Goal: Task Accomplishment & Management: Use online tool/utility

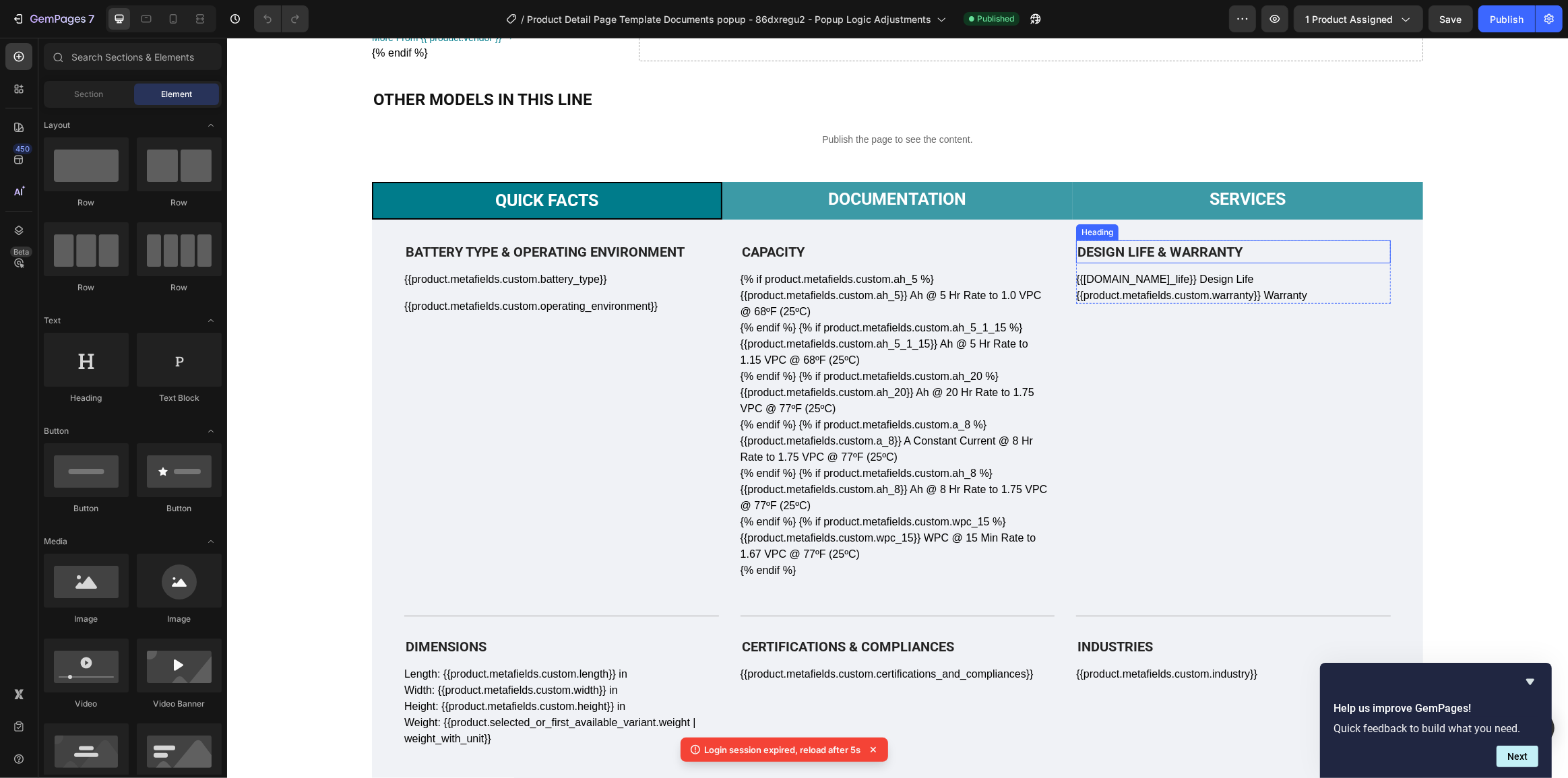
scroll to position [653, 0]
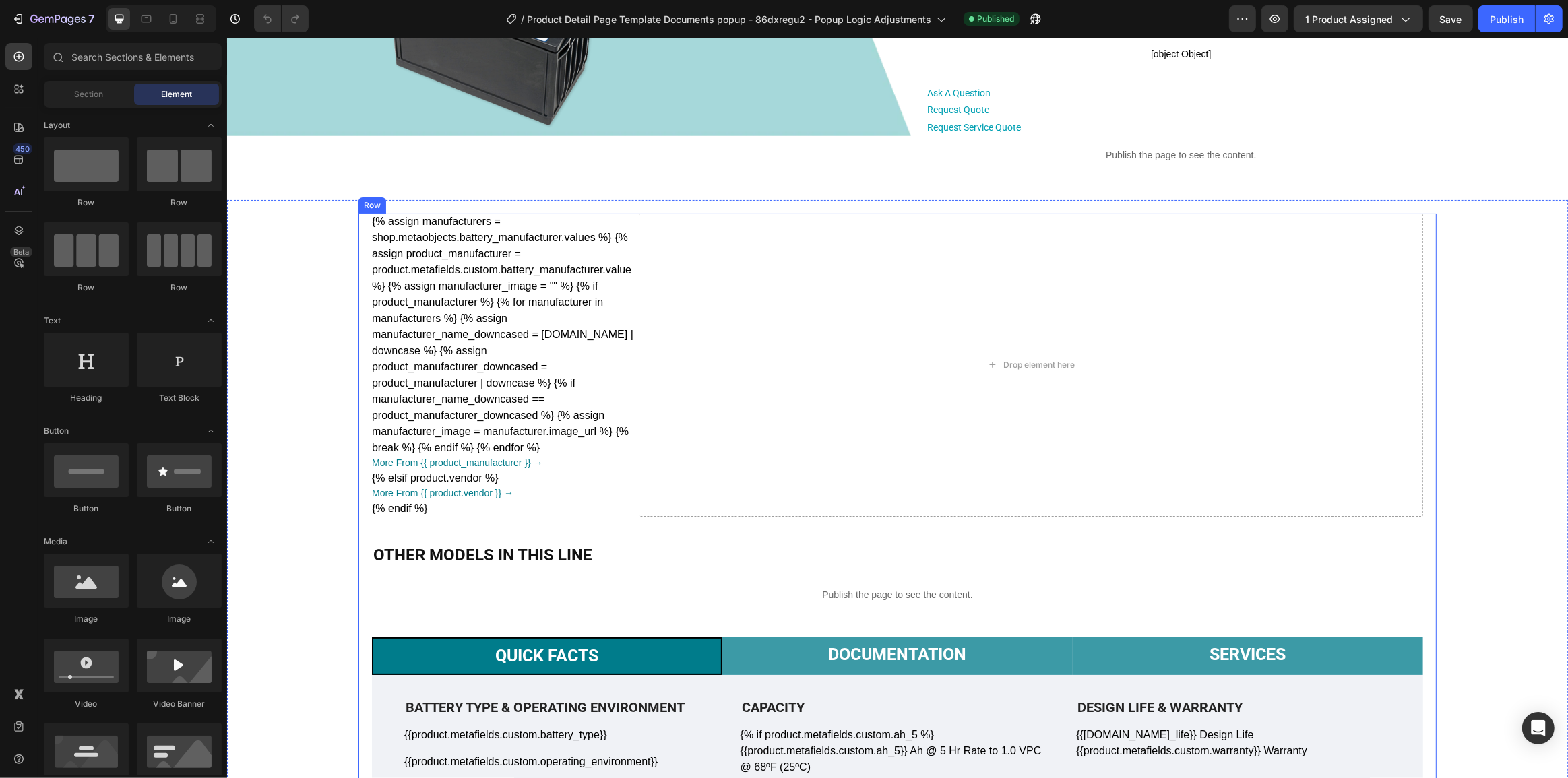
scroll to position [326, 0]
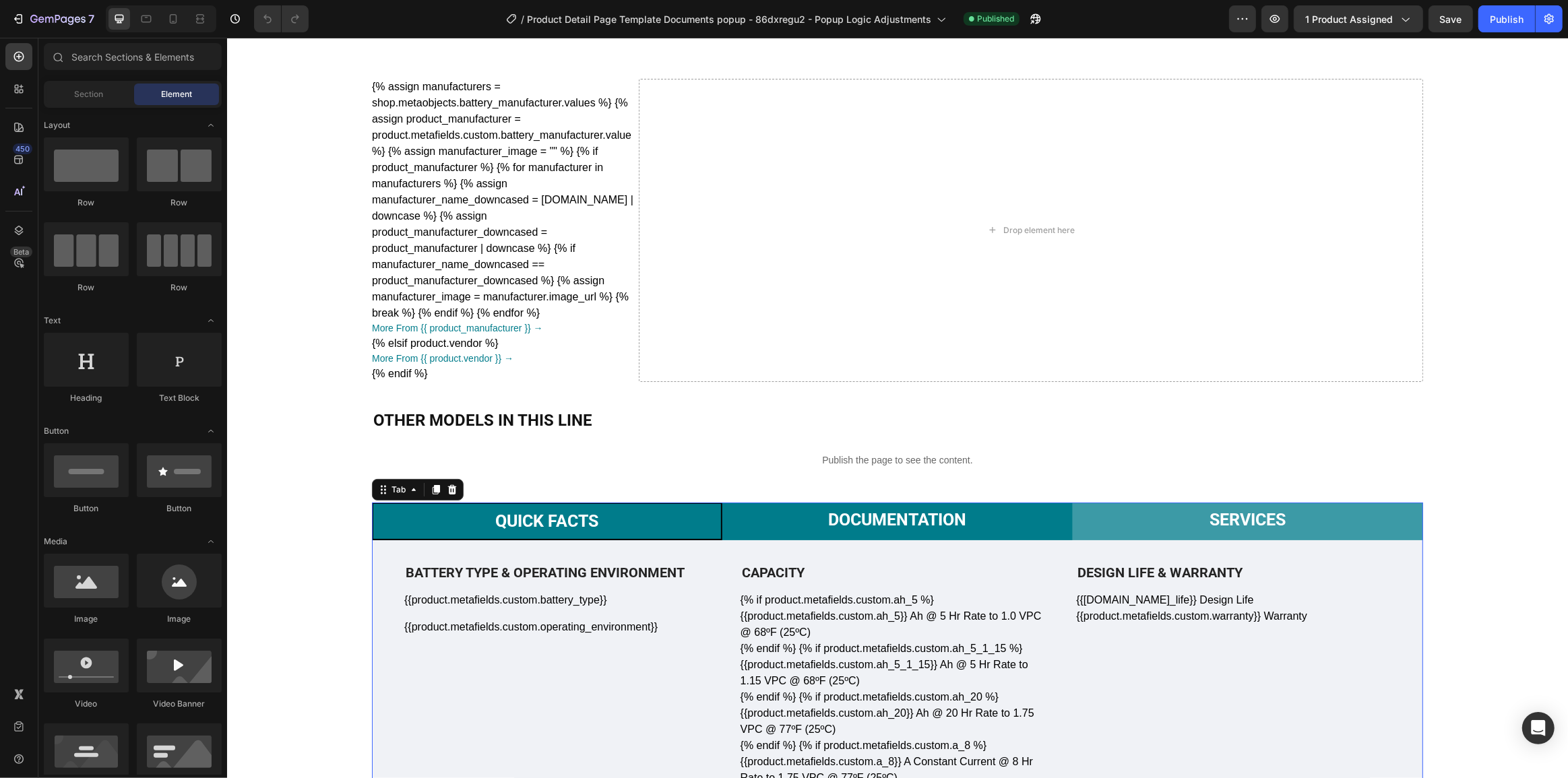
click at [902, 516] on p "Documentation" at bounding box center [897, 520] width 138 height 20
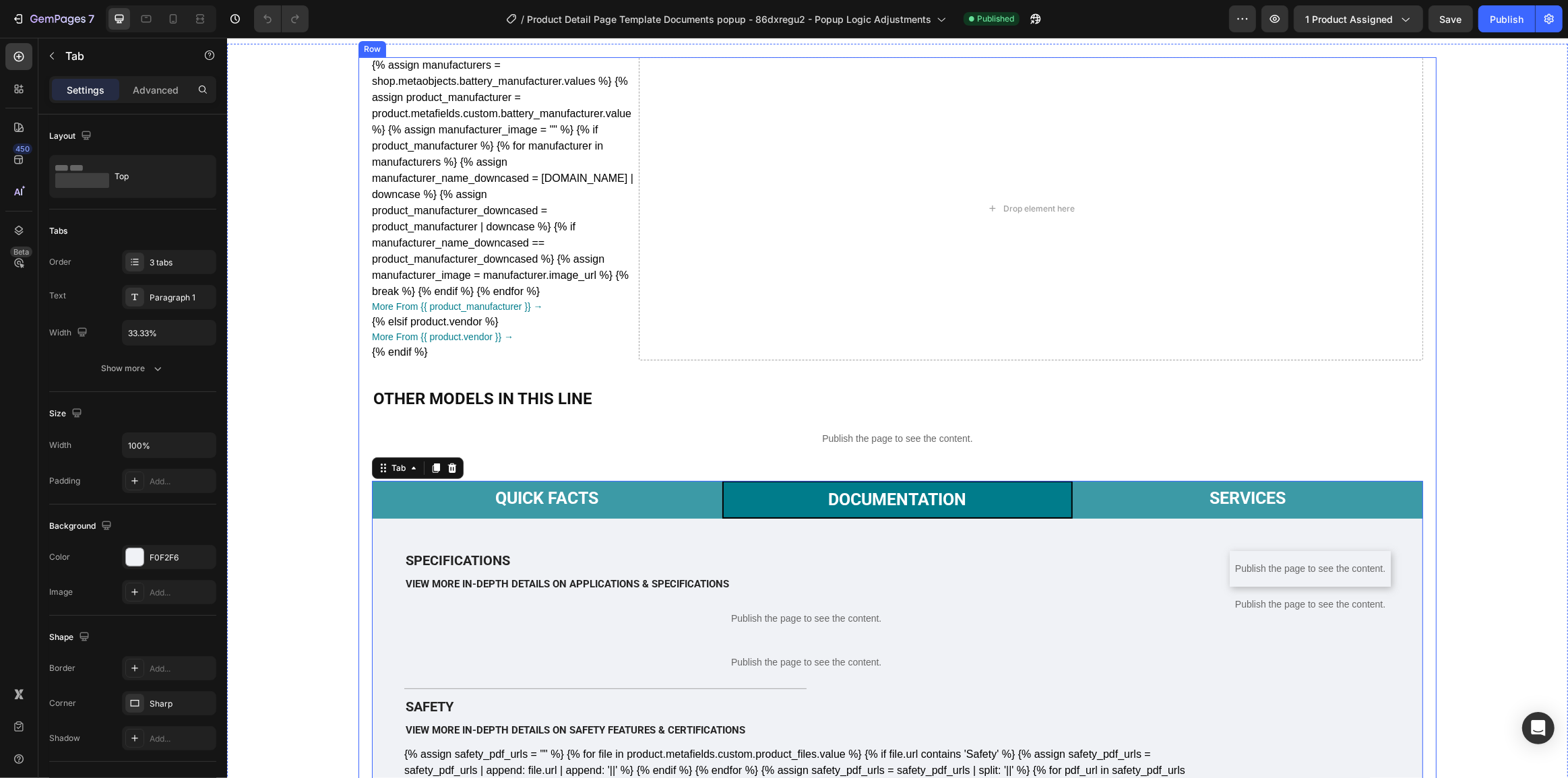
scroll to position [653, 0]
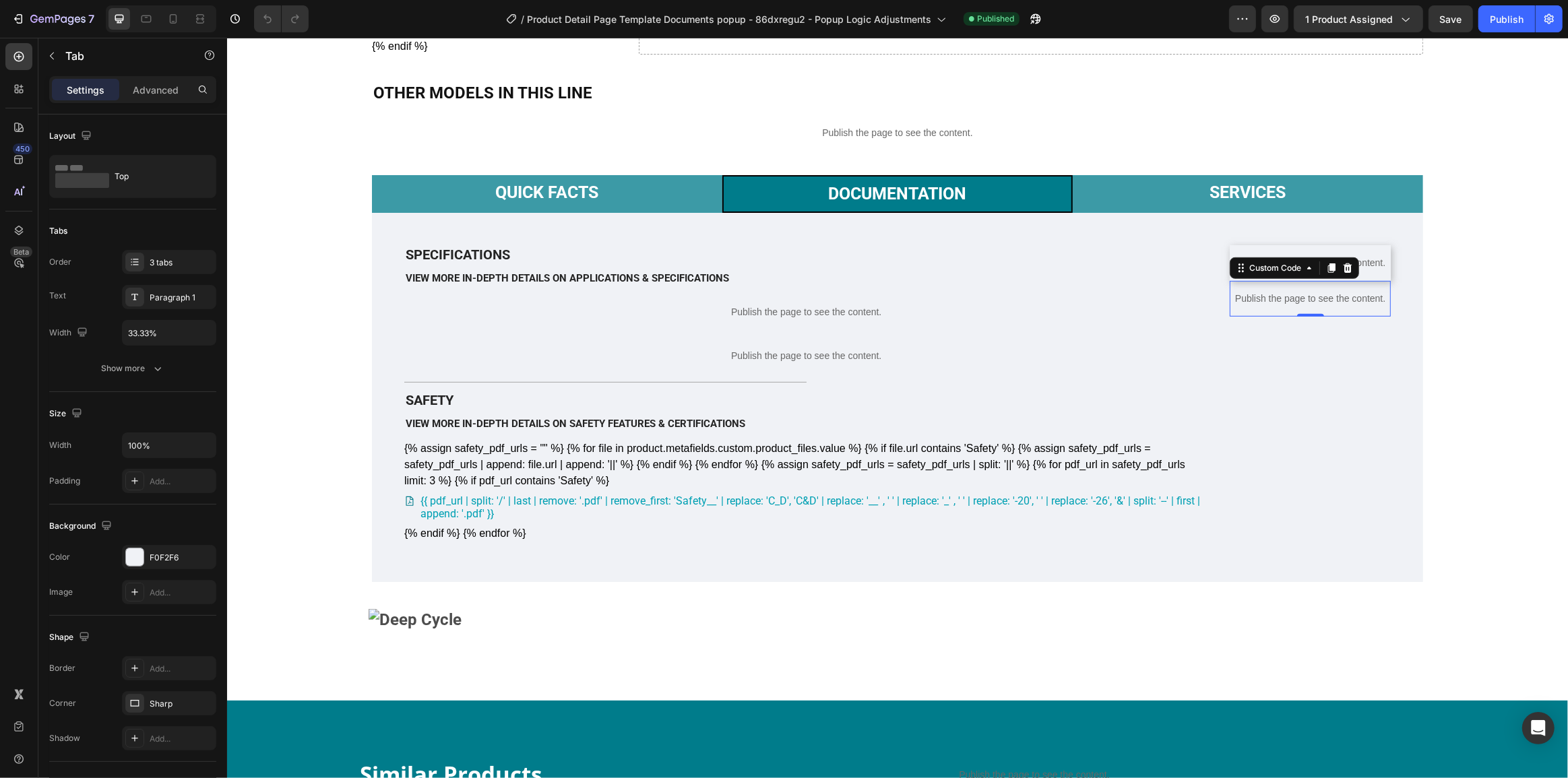
click at [1354, 306] on p "Publish the page to see the content." at bounding box center [1309, 299] width 161 height 14
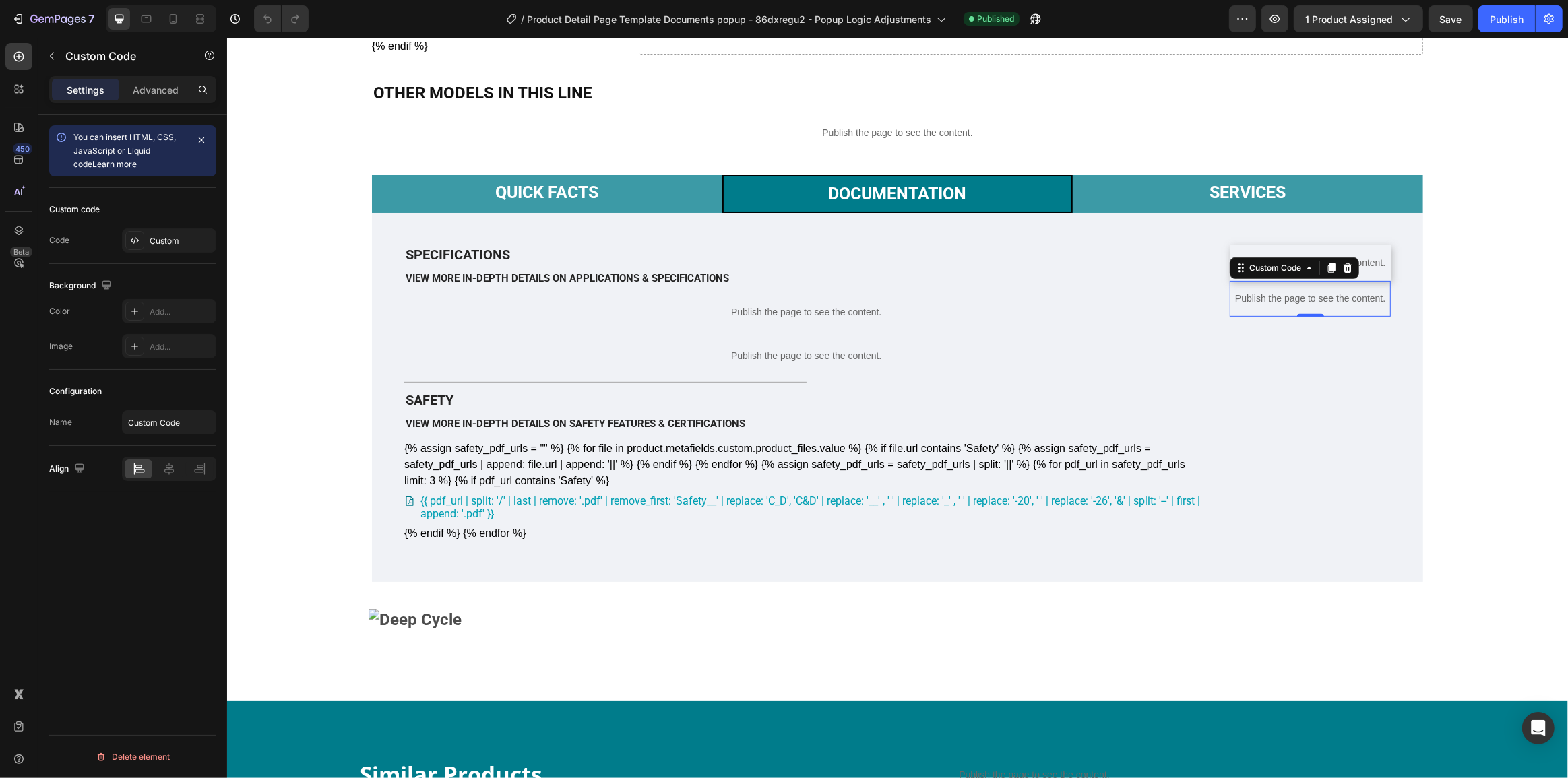
click at [1354, 306] on p "Publish the page to see the content." at bounding box center [1309, 299] width 161 height 14
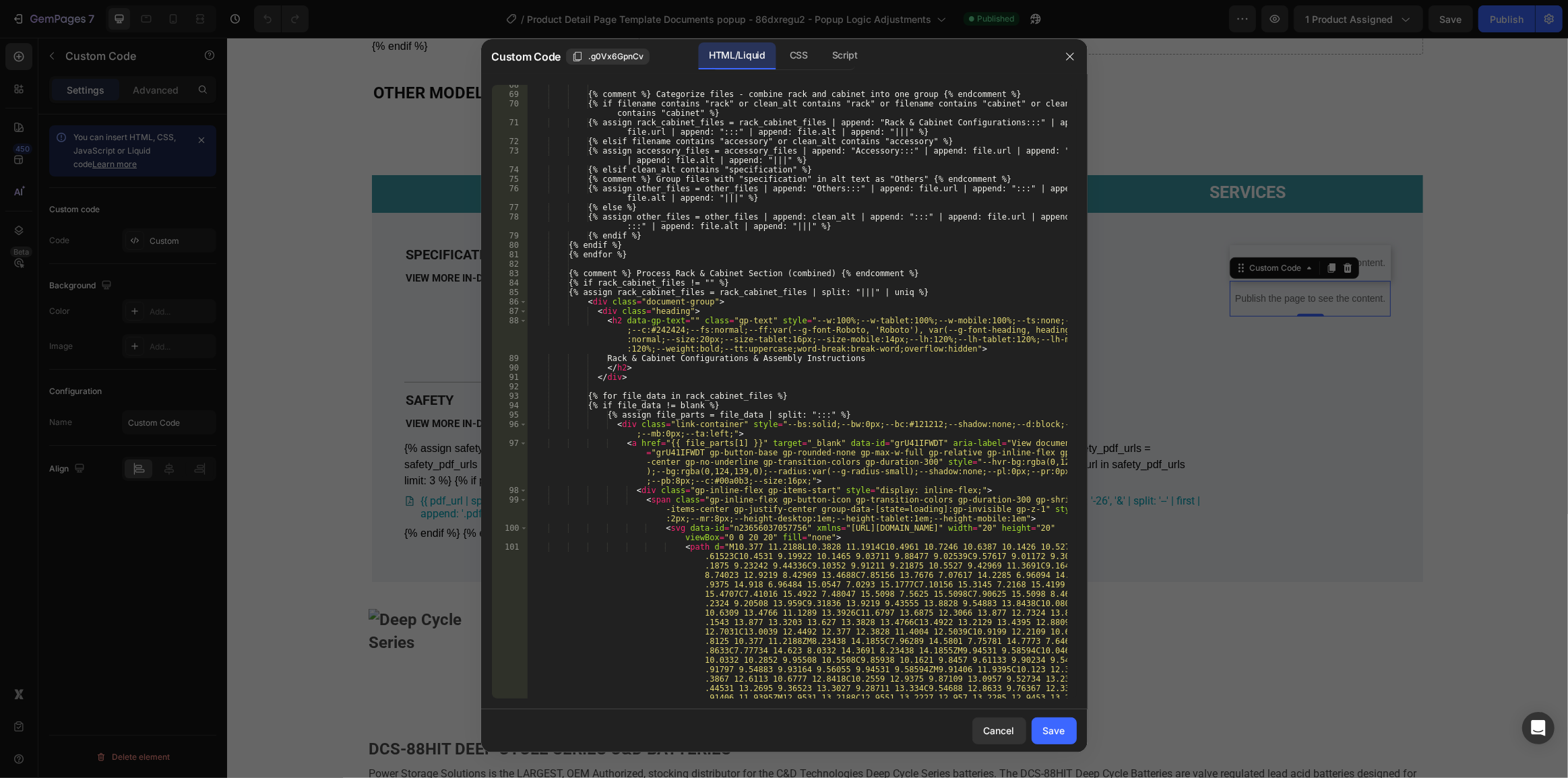
scroll to position [882, 0]
click at [786, 63] on div "CSS" at bounding box center [798, 56] width 40 height 27
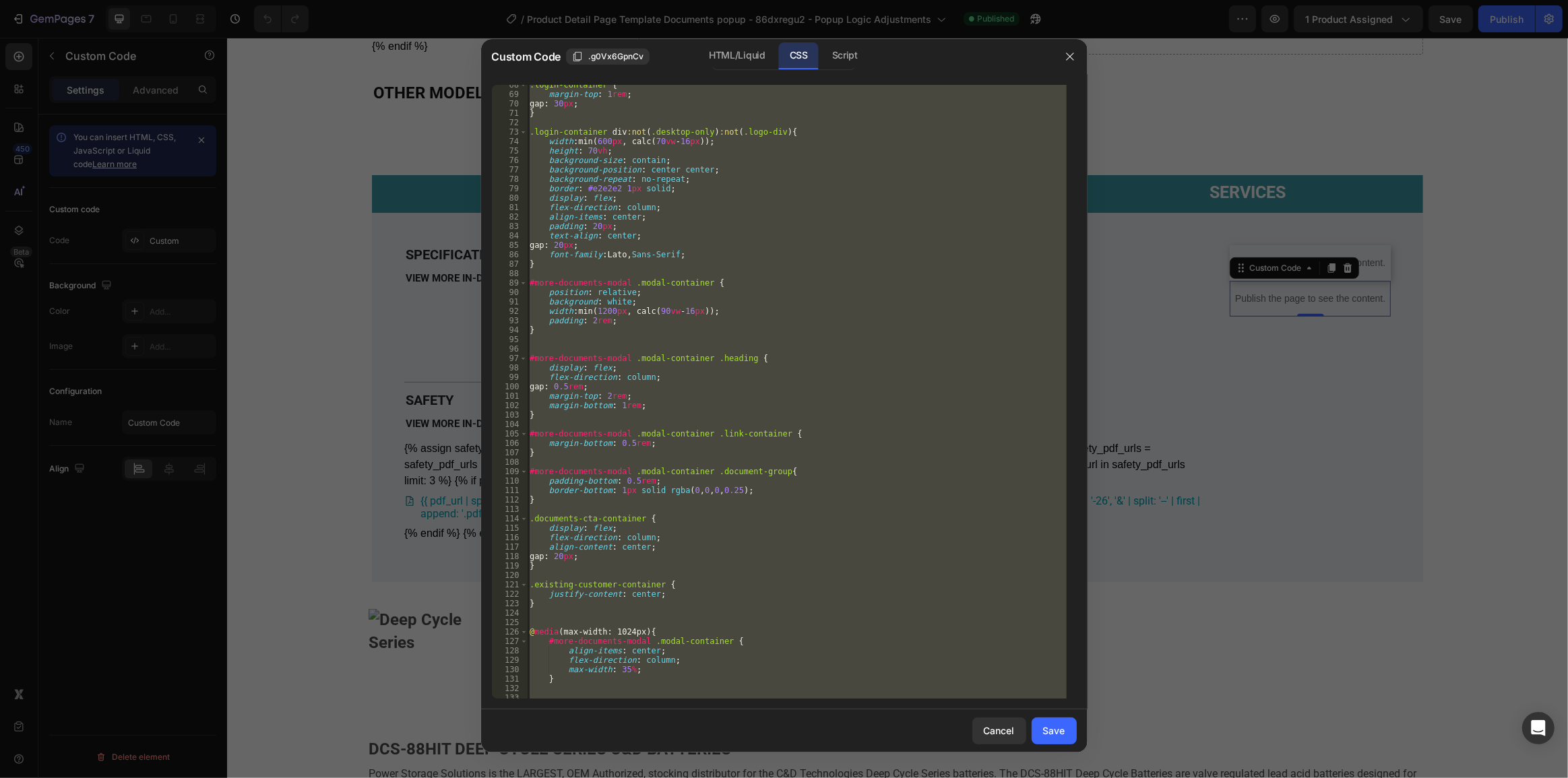
paste textarea "</div> {% endif %} {% endif %"
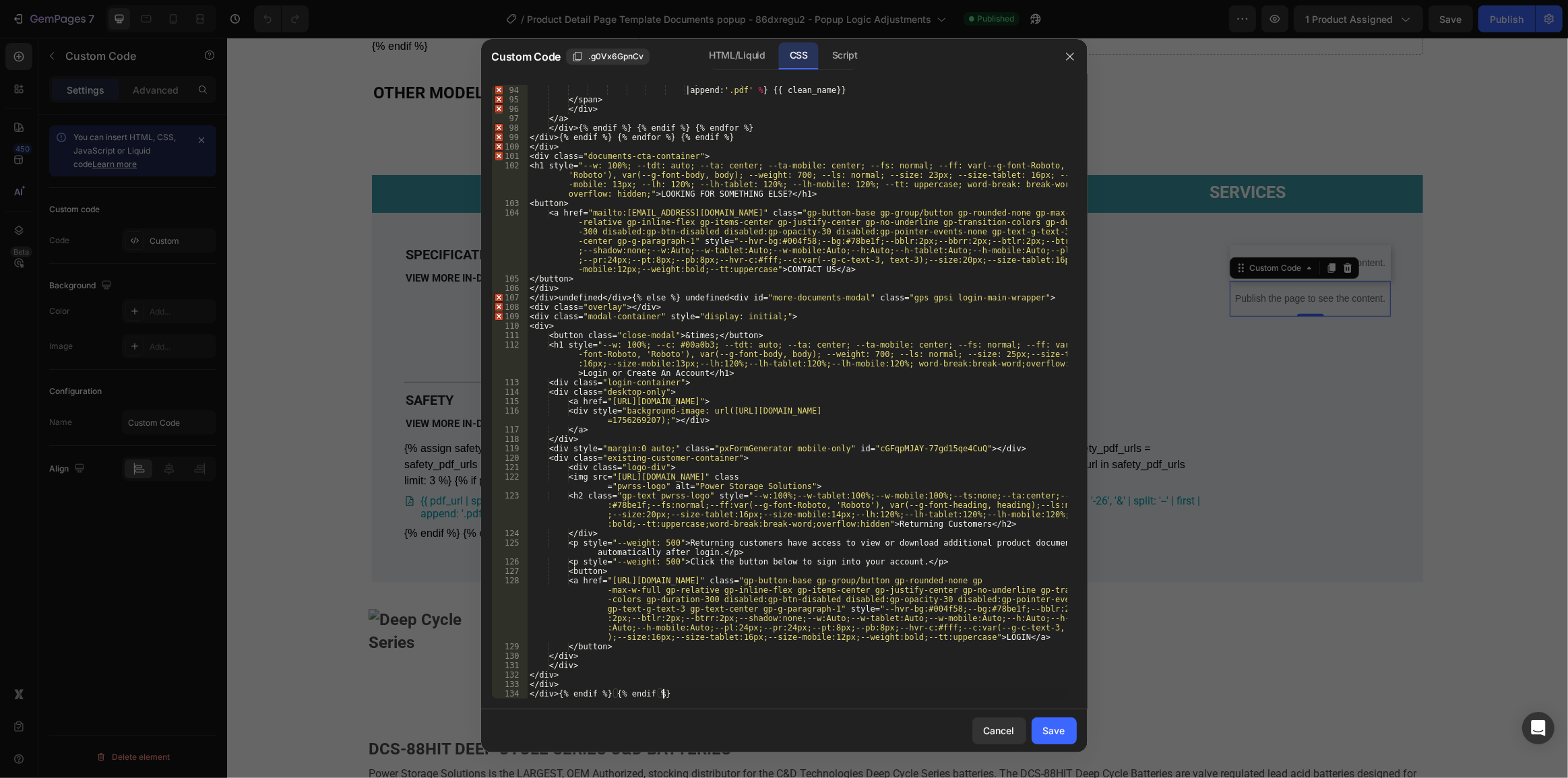
scroll to position [1064, 0]
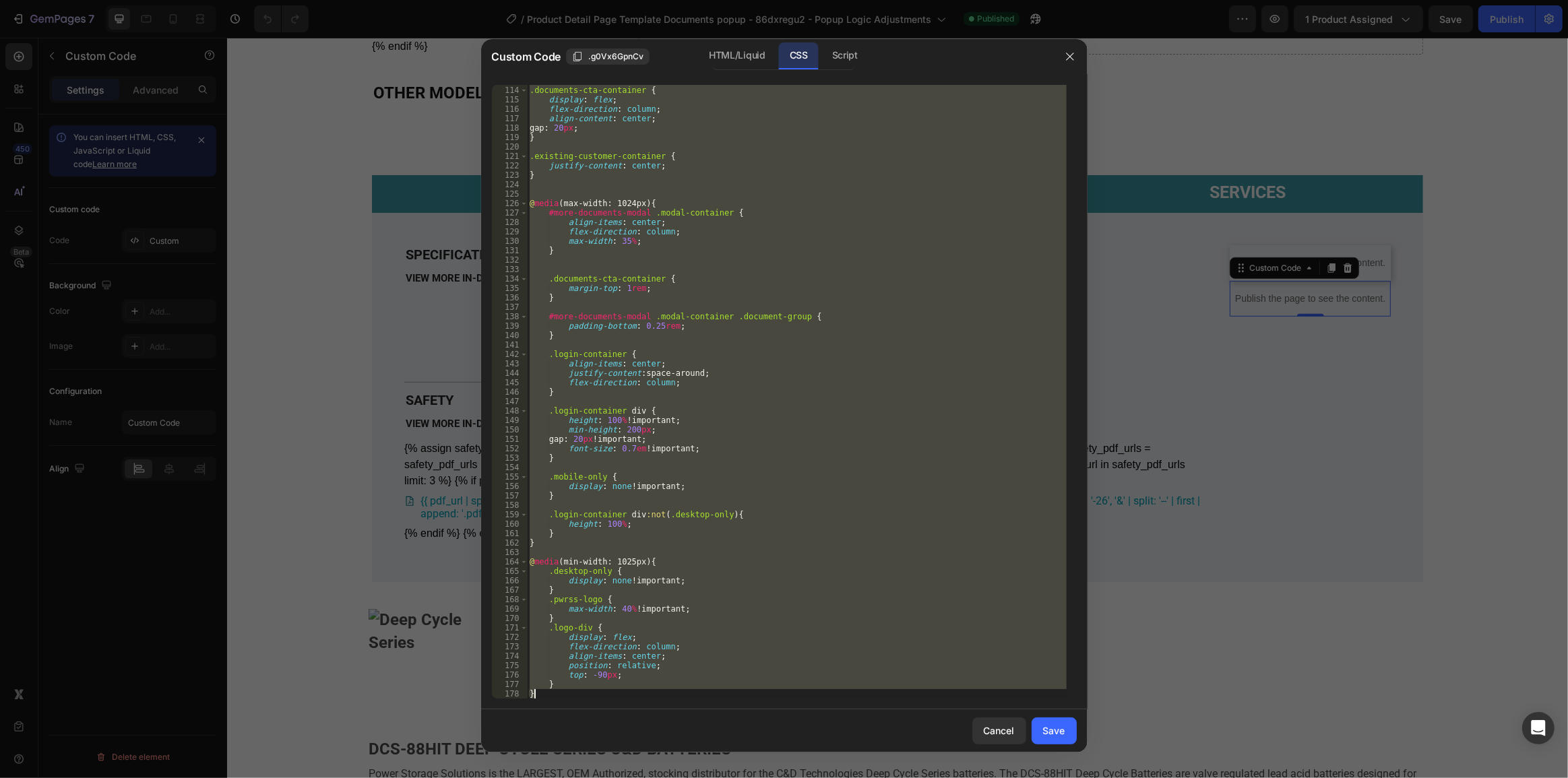
click at [873, 293] on div ".documents-cta-container { display : flex ; flex-direction : column ; align-con…" at bounding box center [797, 392] width 539 height 614
click at [755, 408] on div ".documents-cta-container { display : flex ; flex-direction : column ; align-con…" at bounding box center [797, 392] width 539 height 614
paste textarea
type textarea "}"
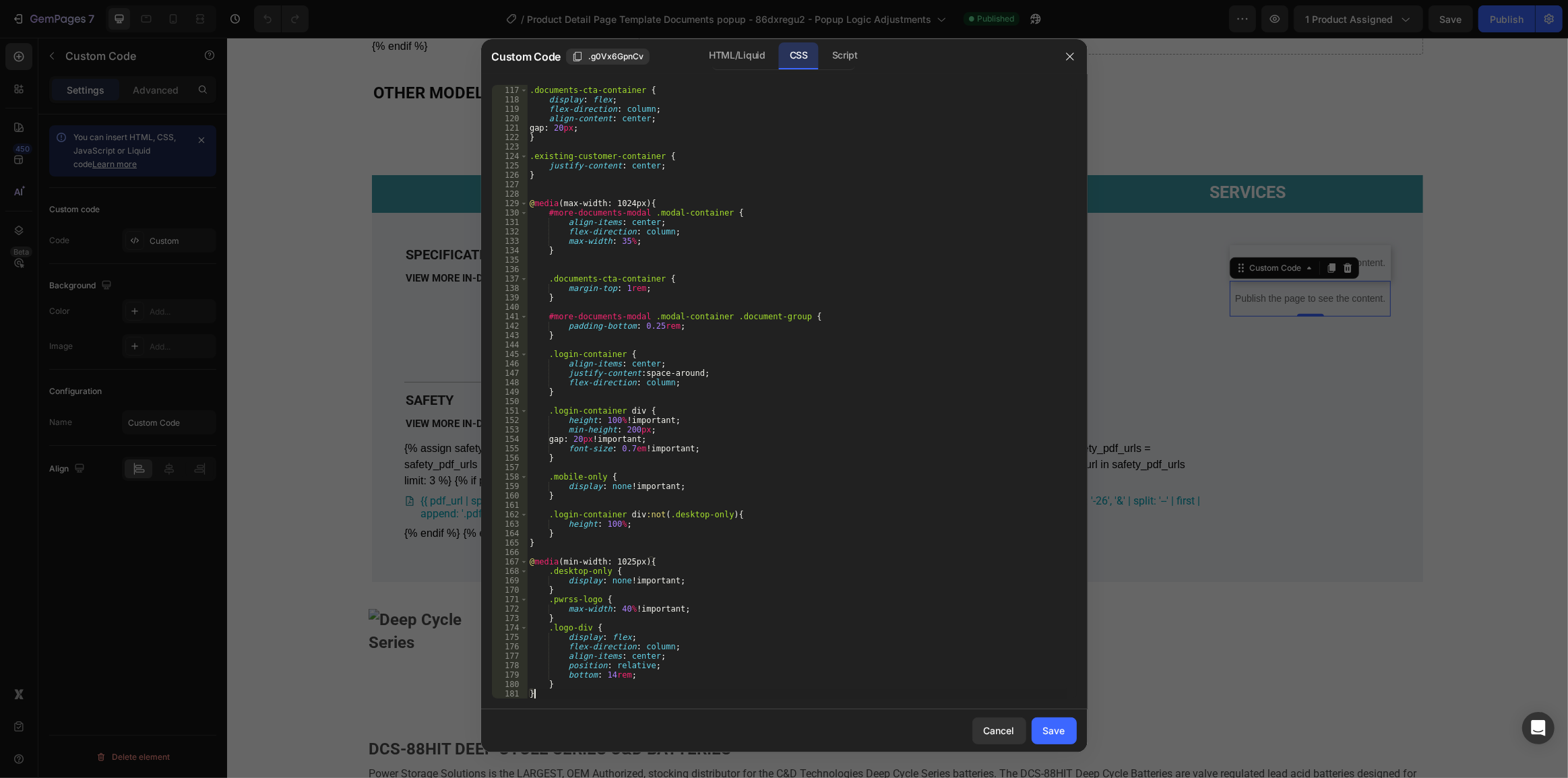
scroll to position [1092, 0]
click at [1058, 733] on div "Save" at bounding box center [1054, 731] width 22 height 14
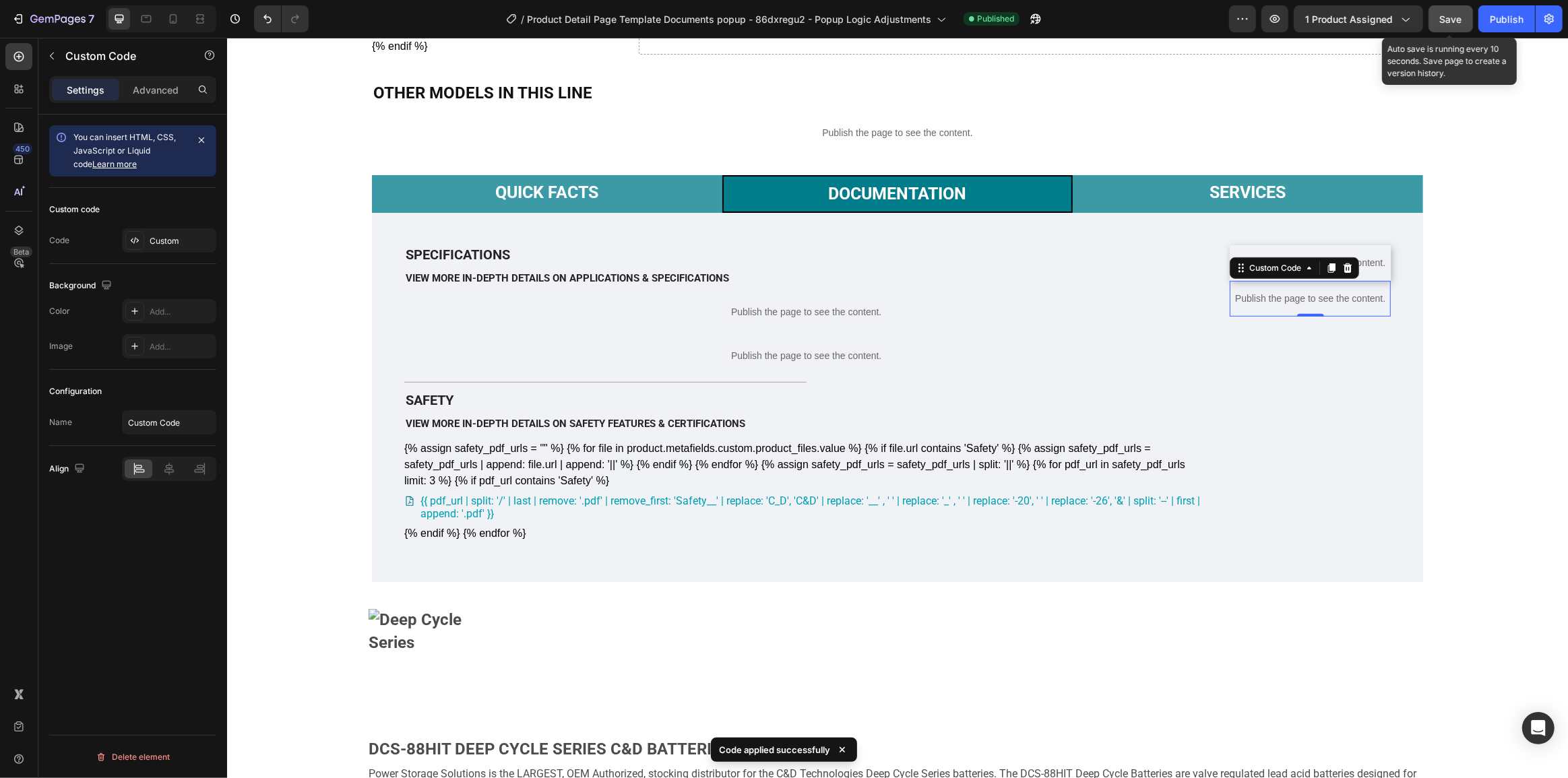
click at [1460, 15] on span "Save" at bounding box center [1451, 19] width 22 height 12
click at [1499, 20] on div "Publish" at bounding box center [1507, 19] width 34 height 14
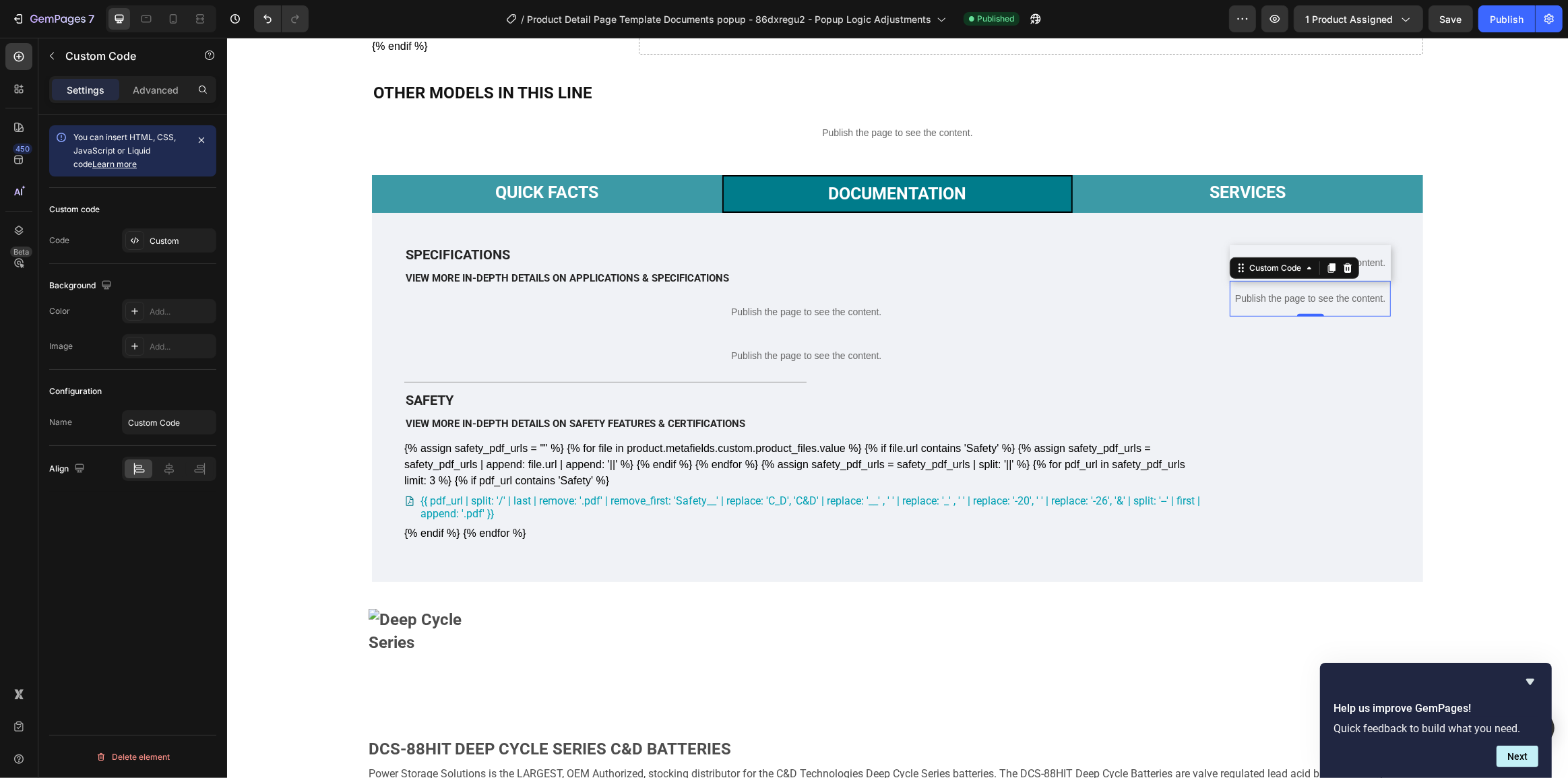
drag, startPoint x: 1468, startPoint y: 12, endPoint x: 1476, endPoint y: 19, distance: 10.6
click at [1468, 14] on button "Save" at bounding box center [1451, 18] width 45 height 27
click at [1505, 26] on div "Publish" at bounding box center [1507, 19] width 34 height 14
